Goal: Transaction & Acquisition: Purchase product/service

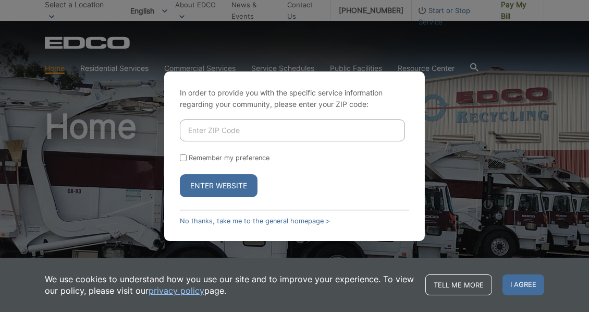
click at [250, 139] on input "Enter ZIP Code" at bounding box center [292, 130] width 225 height 22
type input "92078"
click at [222, 189] on button "Enter Website" at bounding box center [219, 185] width 78 height 23
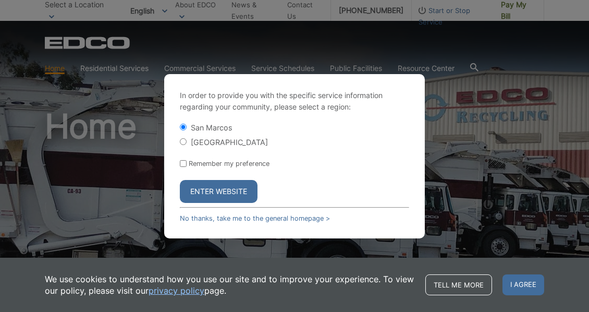
click at [207, 162] on label "Remember my preference" at bounding box center [229, 163] width 81 height 8
click at [187, 162] on input "Remember my preference" at bounding box center [183, 163] width 7 height 7
checkbox input "true"
click at [210, 199] on button "Enter Website" at bounding box center [219, 191] width 78 height 23
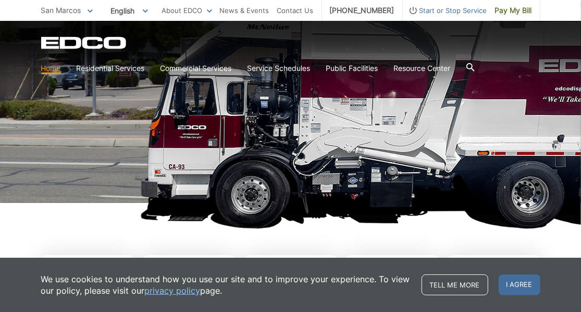
scroll to position [157, 0]
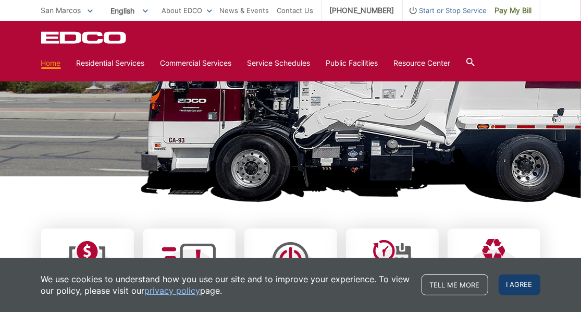
click at [519, 283] on span "I agree" at bounding box center [520, 284] width 42 height 21
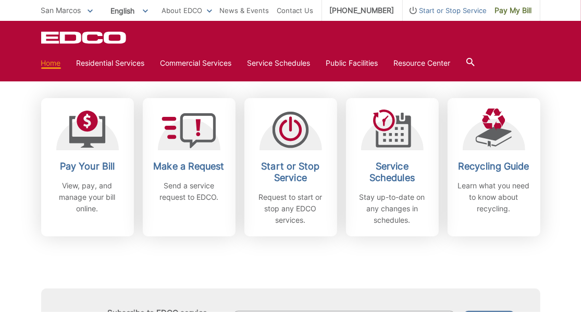
scroll to position [288, 0]
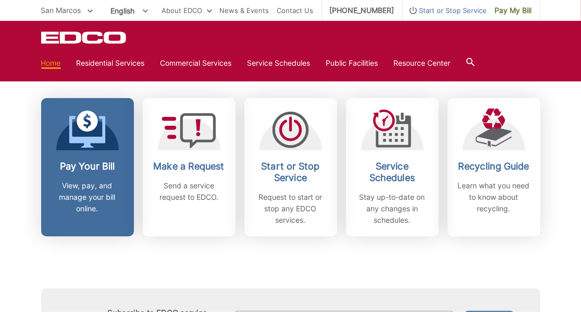
click at [93, 163] on h2 "Pay Your Bill" at bounding box center [87, 165] width 77 height 11
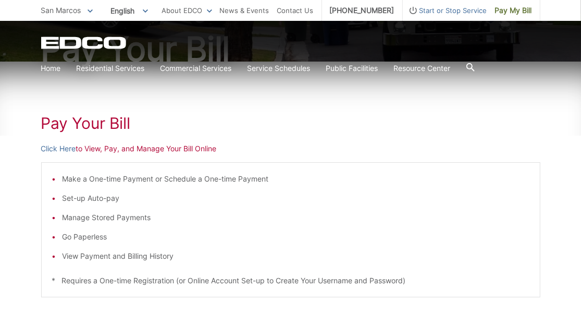
scroll to position [122, 0]
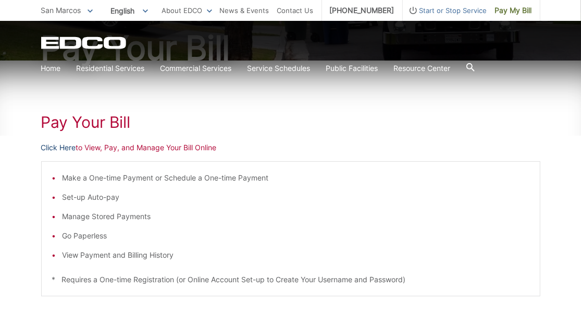
click at [59, 144] on link "Click Here" at bounding box center [58, 147] width 35 height 11
